Goal: Find specific page/section

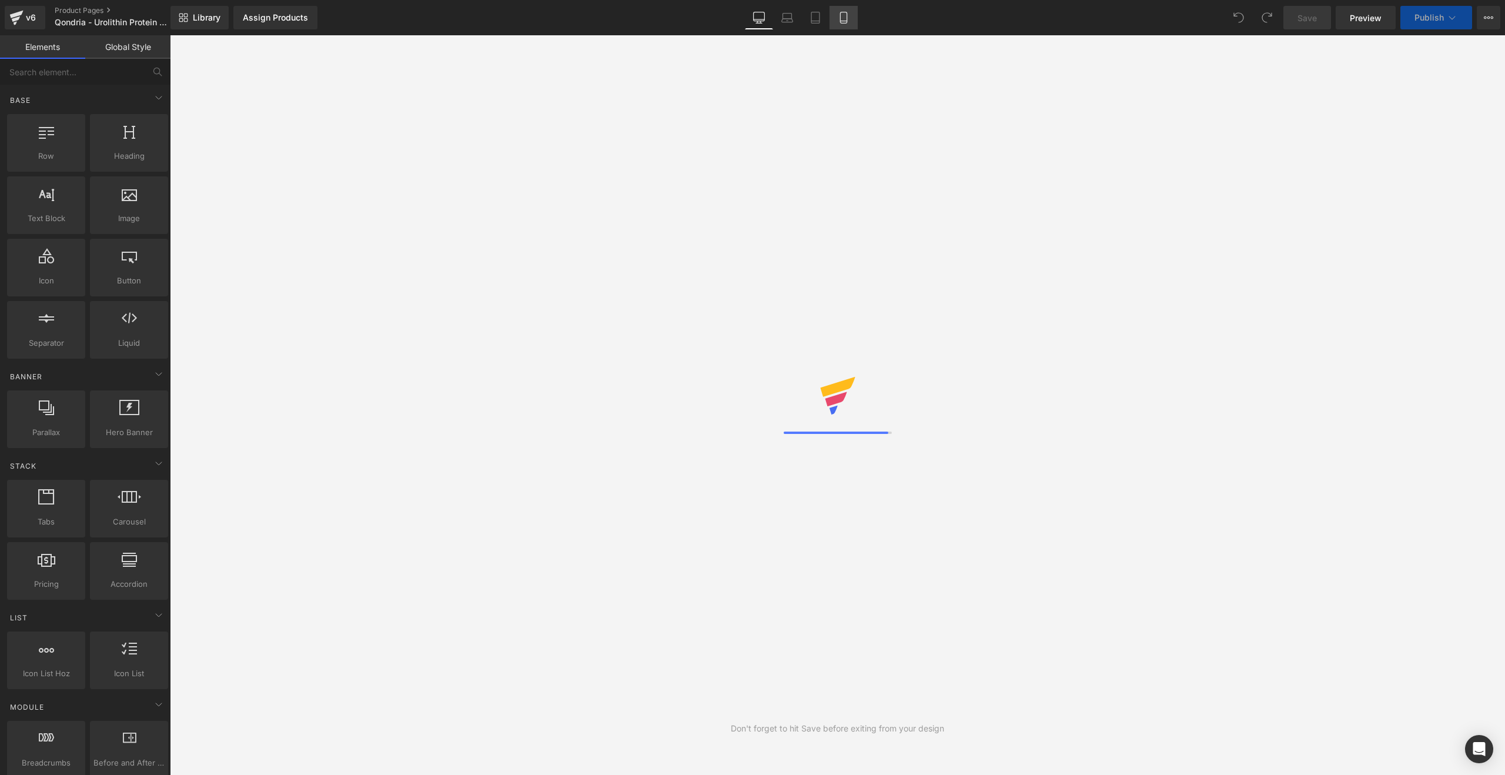
click at [844, 20] on icon at bounding box center [844, 18] width 12 height 12
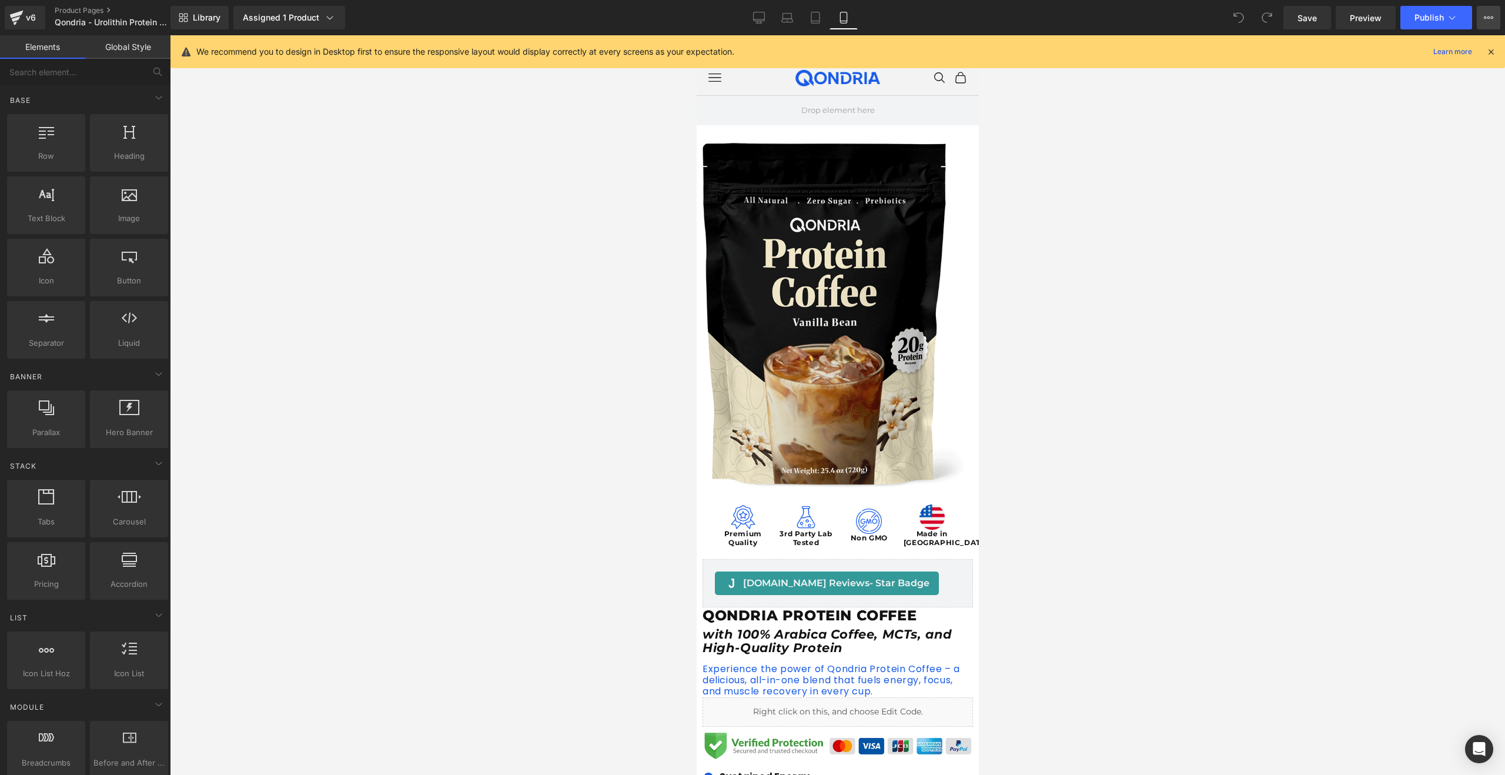
click at [1488, 16] on icon at bounding box center [1488, 17] width 9 height 9
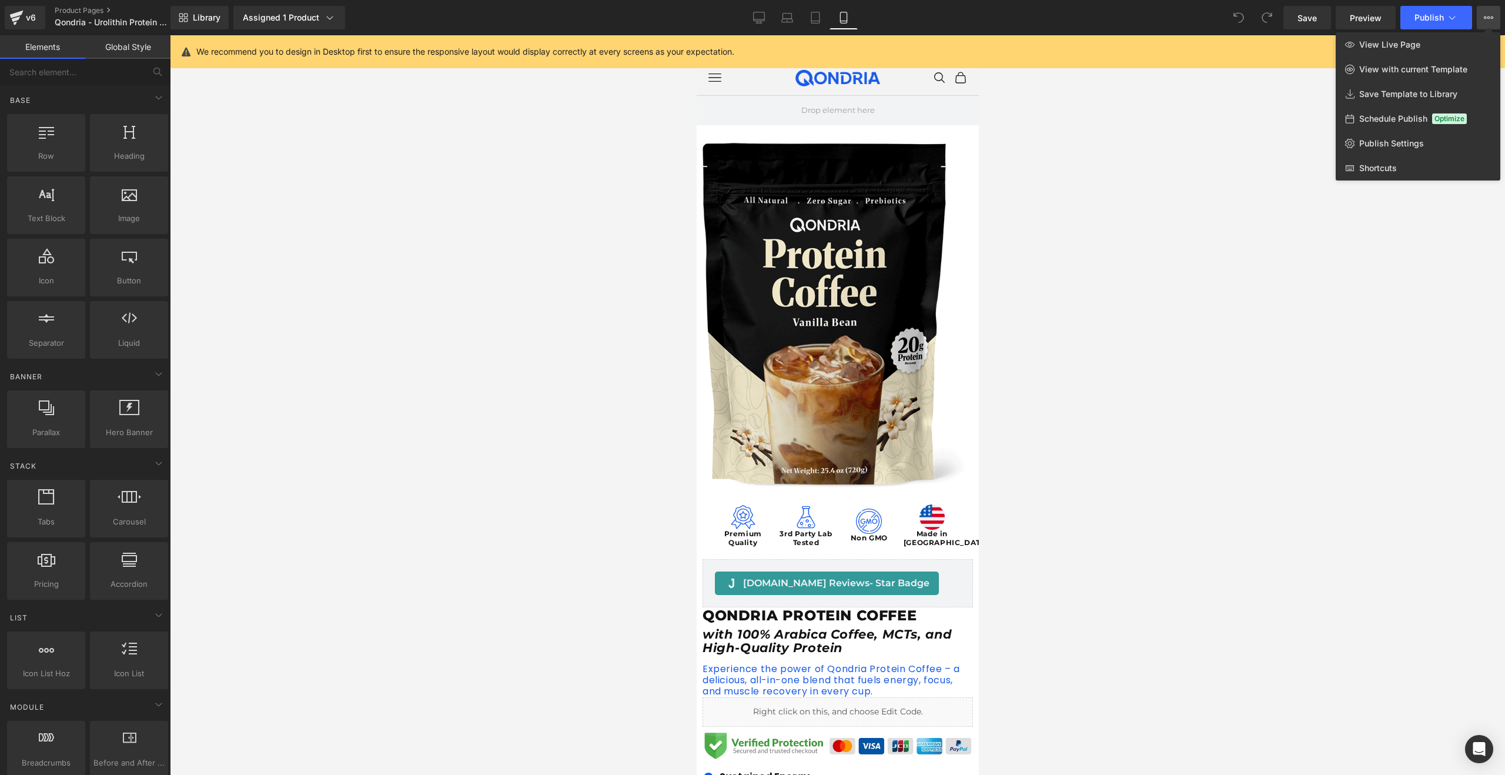
click at [1415, 47] on span "View Live Page" at bounding box center [1390, 44] width 61 height 11
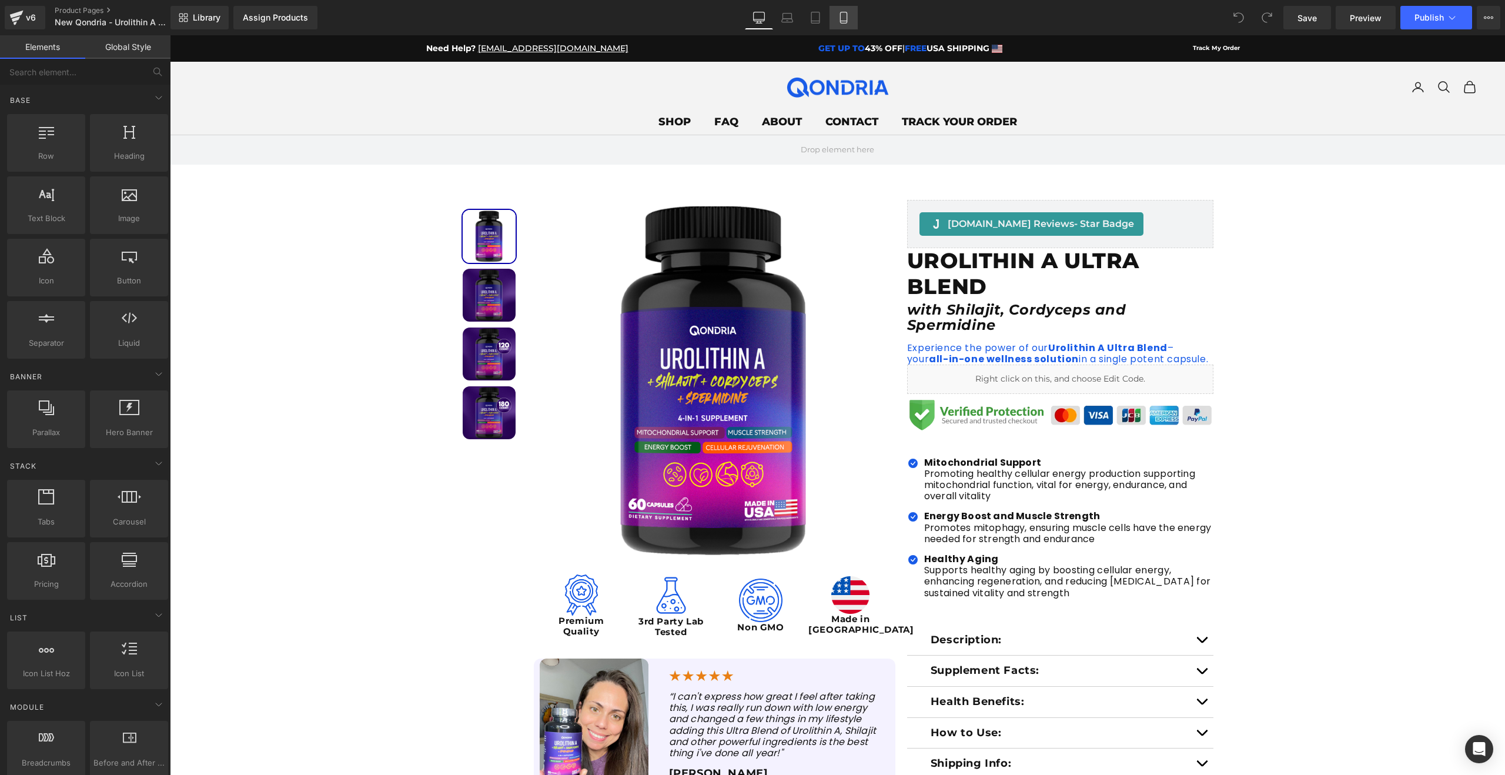
click at [846, 16] on icon at bounding box center [844, 18] width 12 height 12
